Goal: Navigation & Orientation: Find specific page/section

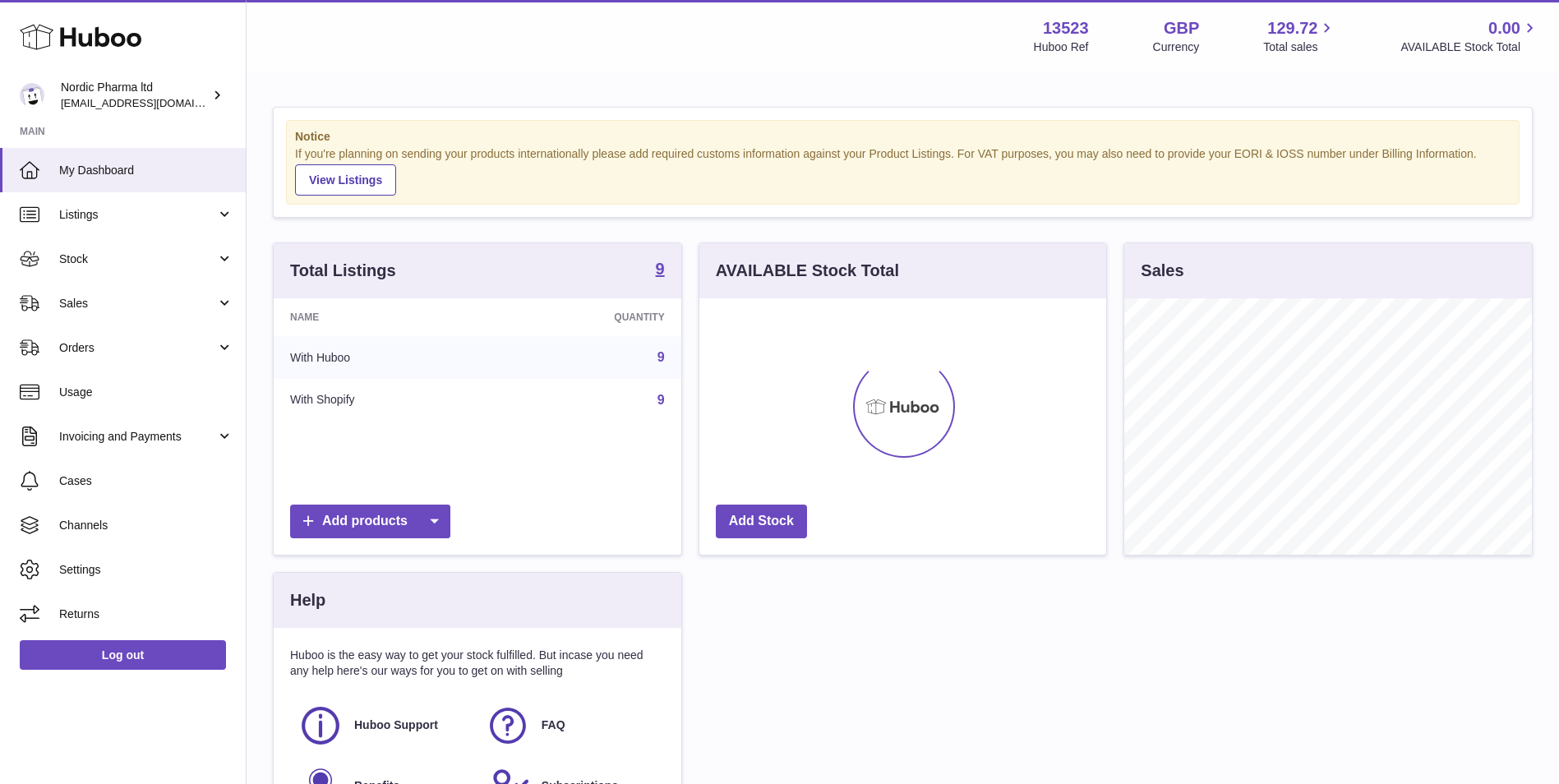
scroll to position [257, 407]
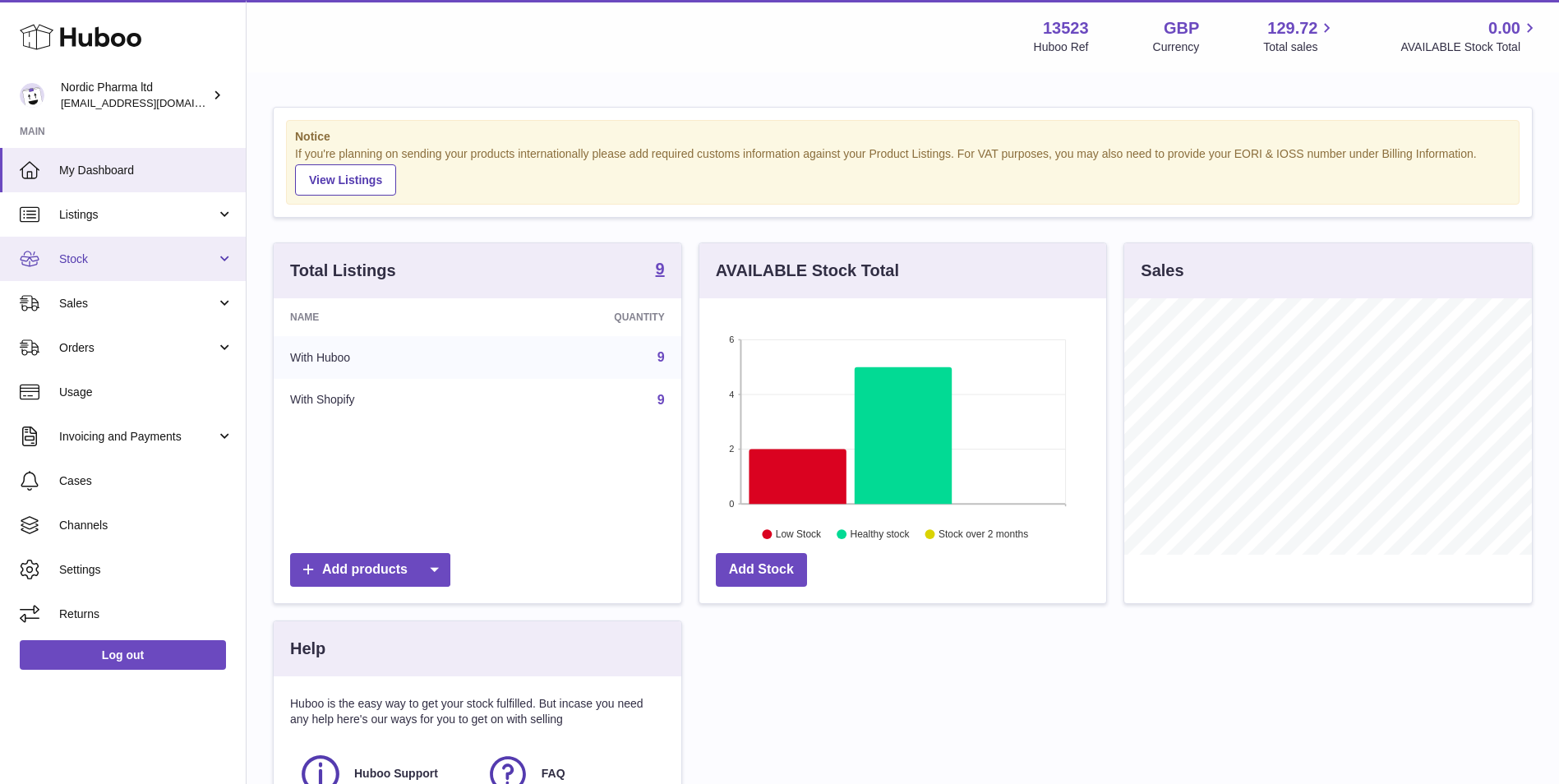
click at [78, 260] on span "Stock" at bounding box center [137, 259] width 157 height 16
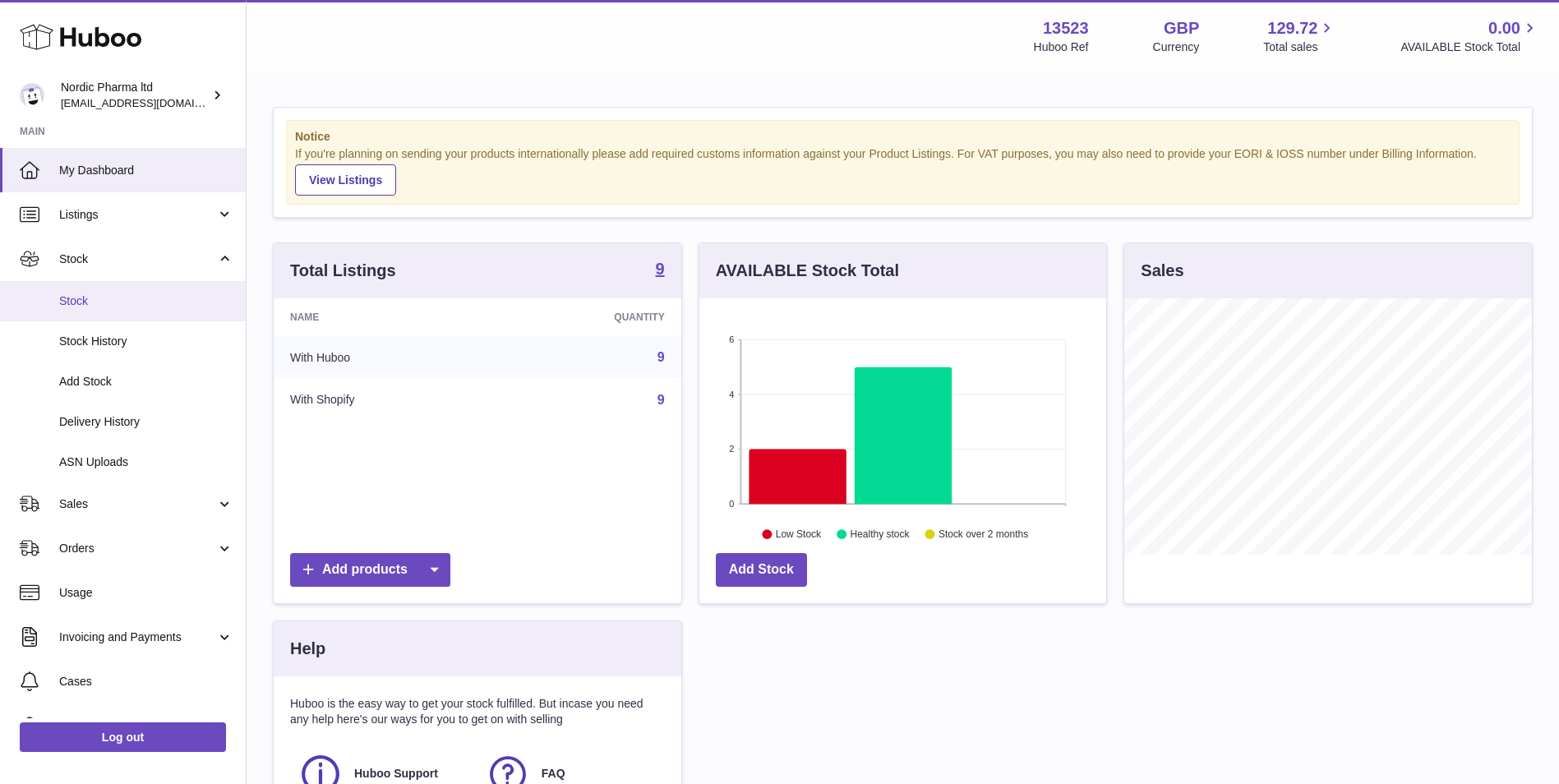
click at [66, 297] on span "Stock" at bounding box center [146, 301] width 174 height 16
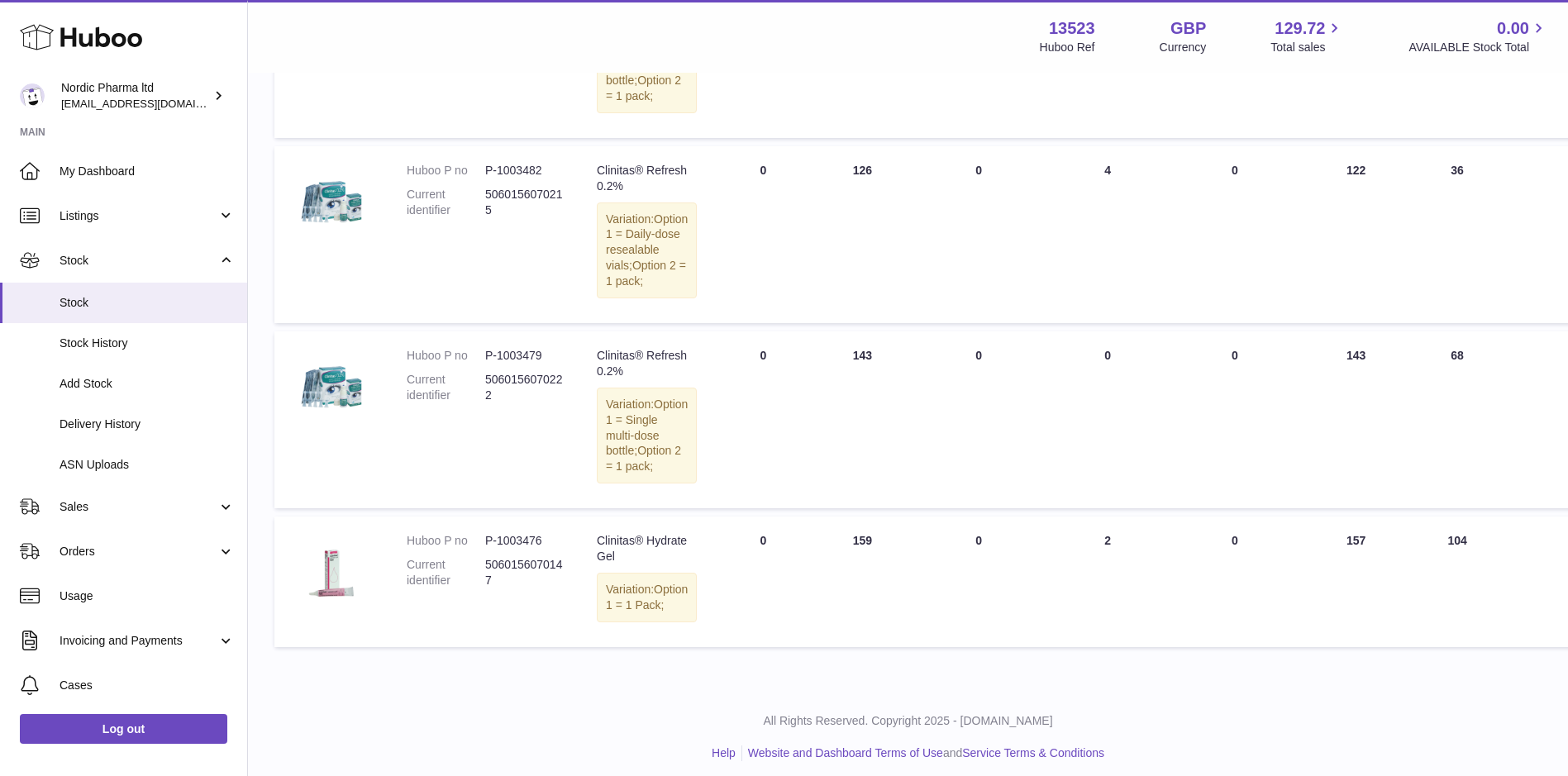
scroll to position [1257, 0]
